Goal: Task Accomplishment & Management: Manage account settings

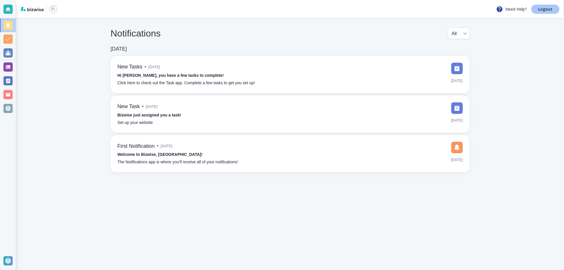
click at [544, 10] on p "Logout" at bounding box center [545, 9] width 14 height 4
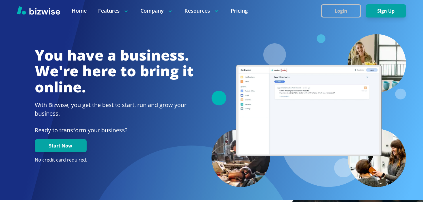
click at [342, 12] on button "Login" at bounding box center [341, 10] width 40 height 13
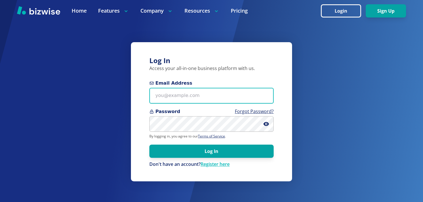
click at [229, 90] on input "Email Address" at bounding box center [211, 96] width 124 height 16
paste input "[EMAIL_ADDRESS][DOMAIN_NAME]"
type input "[EMAIL_ADDRESS][DOMAIN_NAME]"
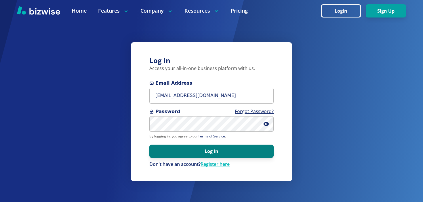
click at [206, 151] on button "Log In" at bounding box center [211, 151] width 124 height 13
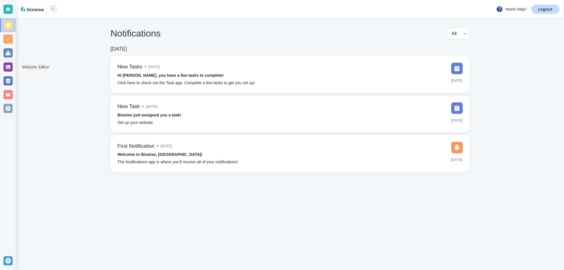
click at [9, 68] on div at bounding box center [7, 66] width 9 height 9
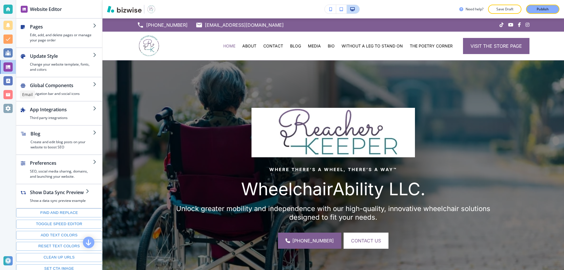
click at [8, 94] on div at bounding box center [7, 94] width 9 height 9
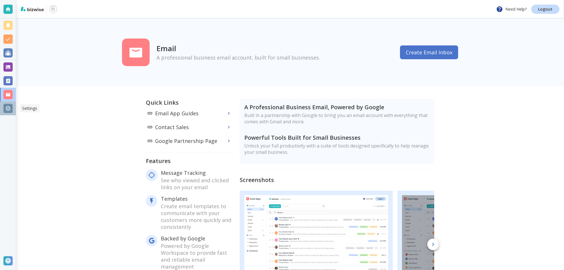
click at [9, 107] on div at bounding box center [7, 108] width 9 height 9
